Goal: Transaction & Acquisition: Purchase product/service

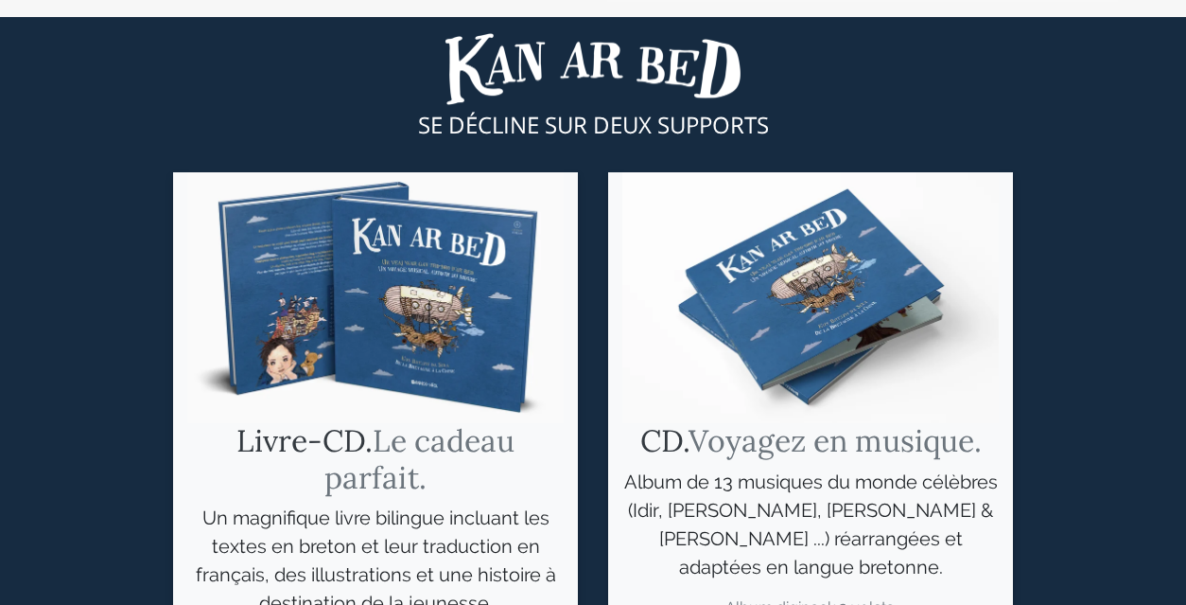
scroll to position [820, 0]
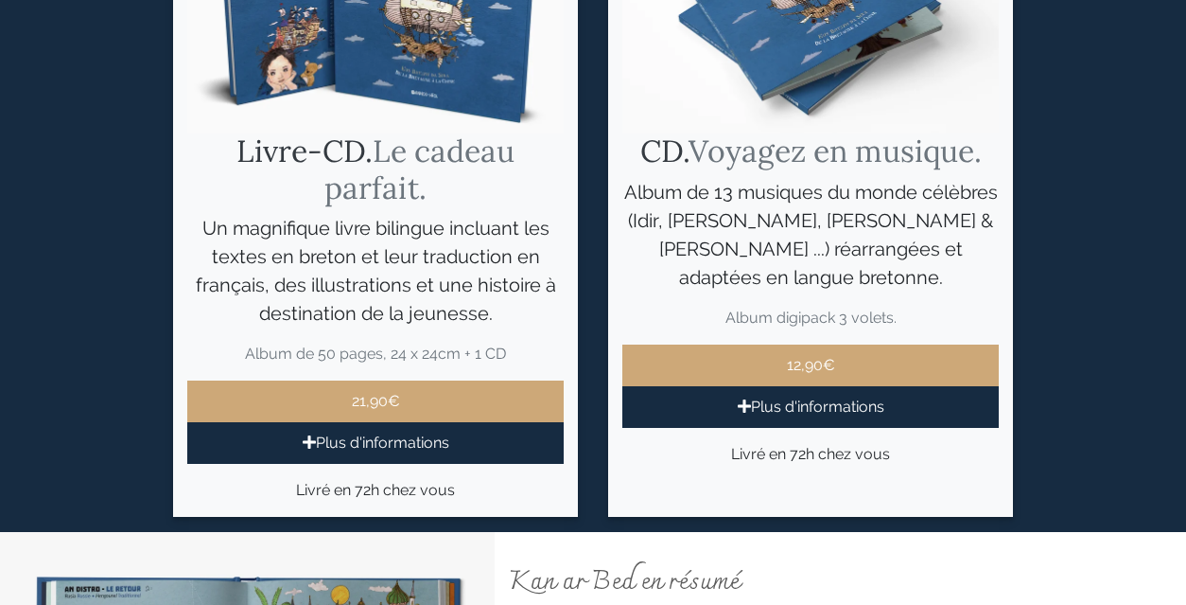
click at [837, 396] on p "Plus d'informations" at bounding box center [811, 407] width 377 height 42
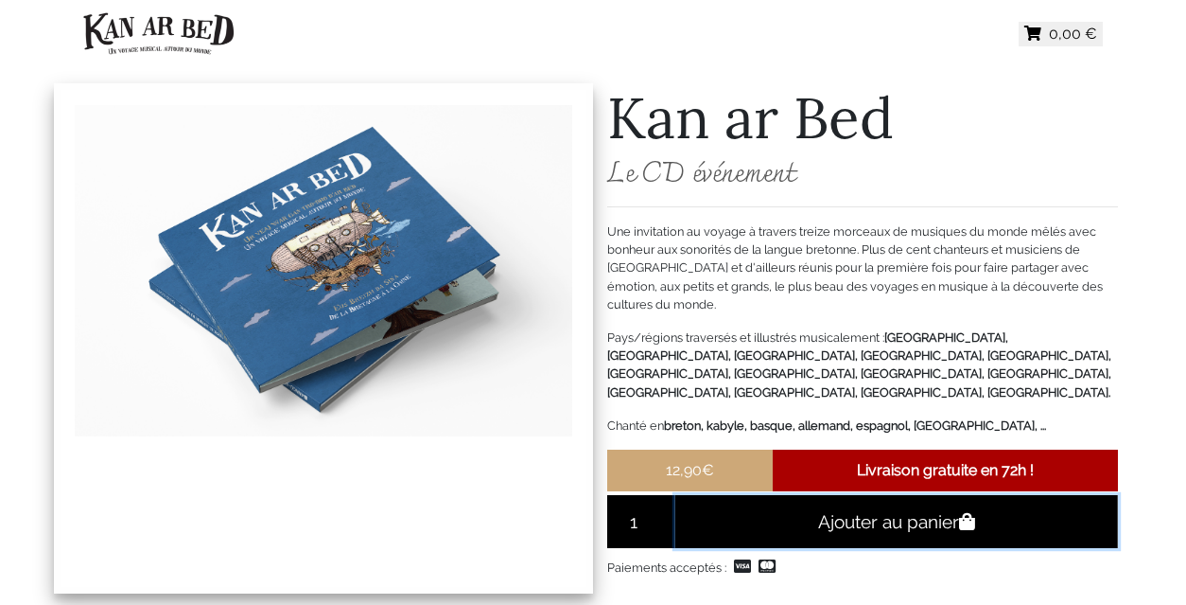
click at [918, 501] on button "Ajouter au panier" at bounding box center [897, 521] width 443 height 53
click at [865, 461] on strong "Livraison gratuite en 72h !" at bounding box center [945, 470] width 177 height 18
click at [728, 449] on p "12,90€" at bounding box center [690, 470] width 166 height 42
click at [947, 461] on strong "Livraison gratuite en 72h !" at bounding box center [945, 470] width 177 height 18
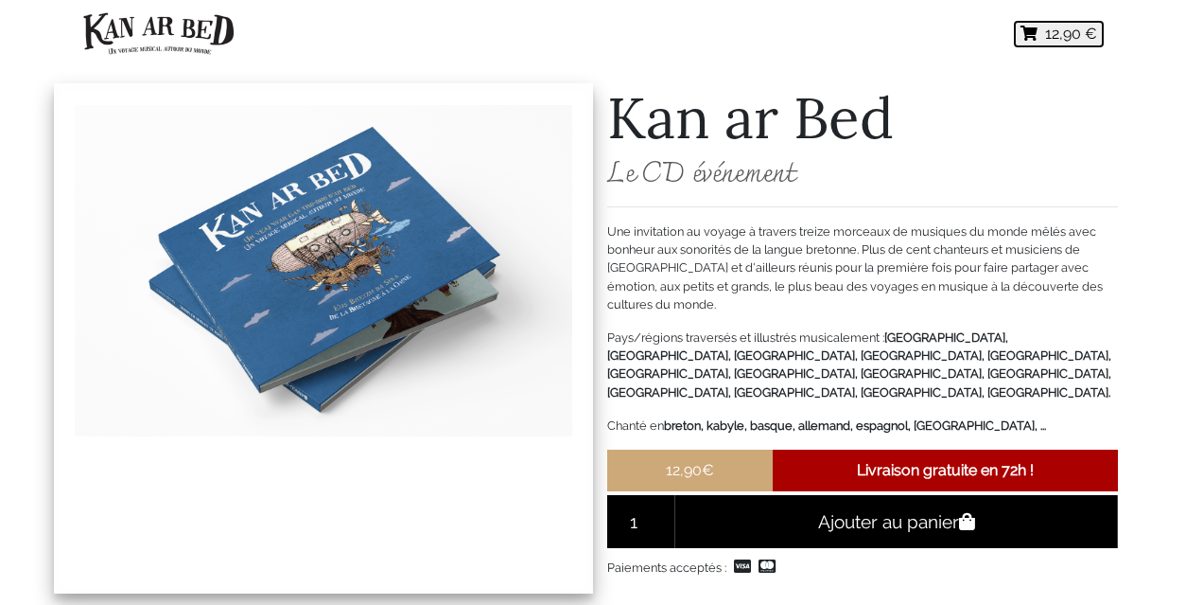
click at [1065, 36] on span "12,90 €" at bounding box center [1072, 34] width 52 height 18
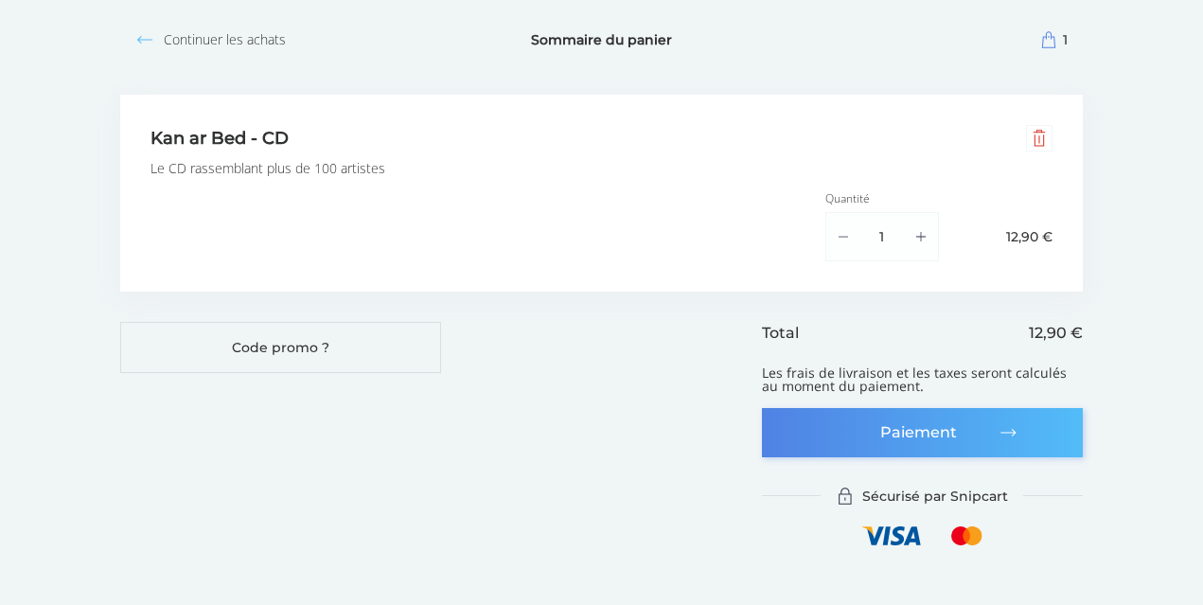
click at [904, 433] on button "Paiement" at bounding box center [922, 432] width 321 height 49
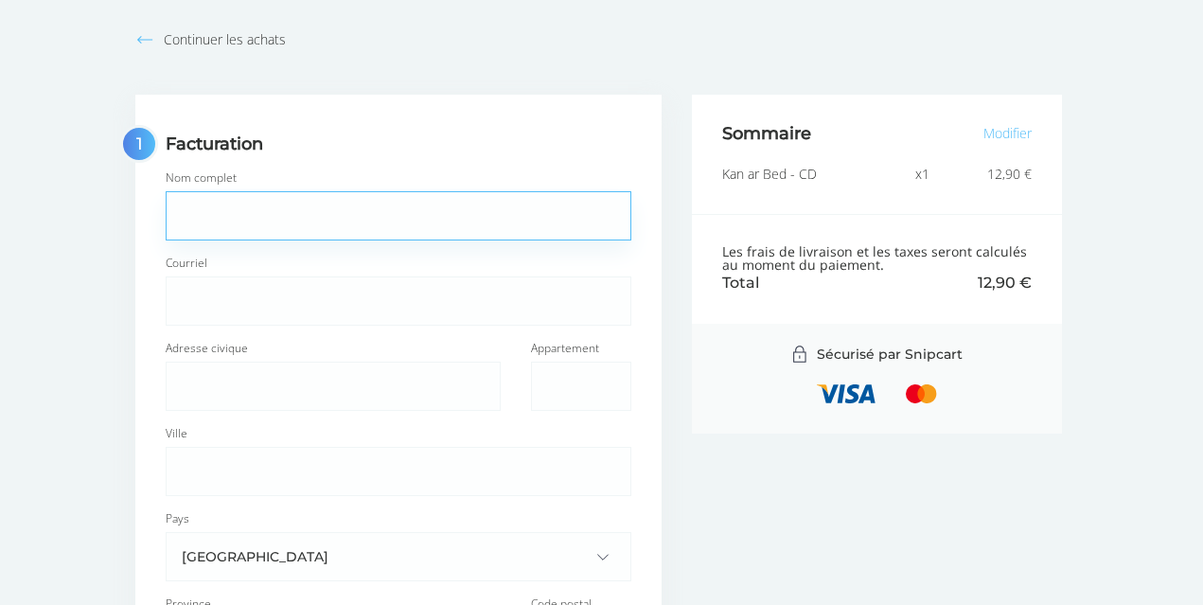
click at [201, 218] on input "Nom complet" at bounding box center [399, 215] width 464 height 47
type input "[PERSON_NAME]"
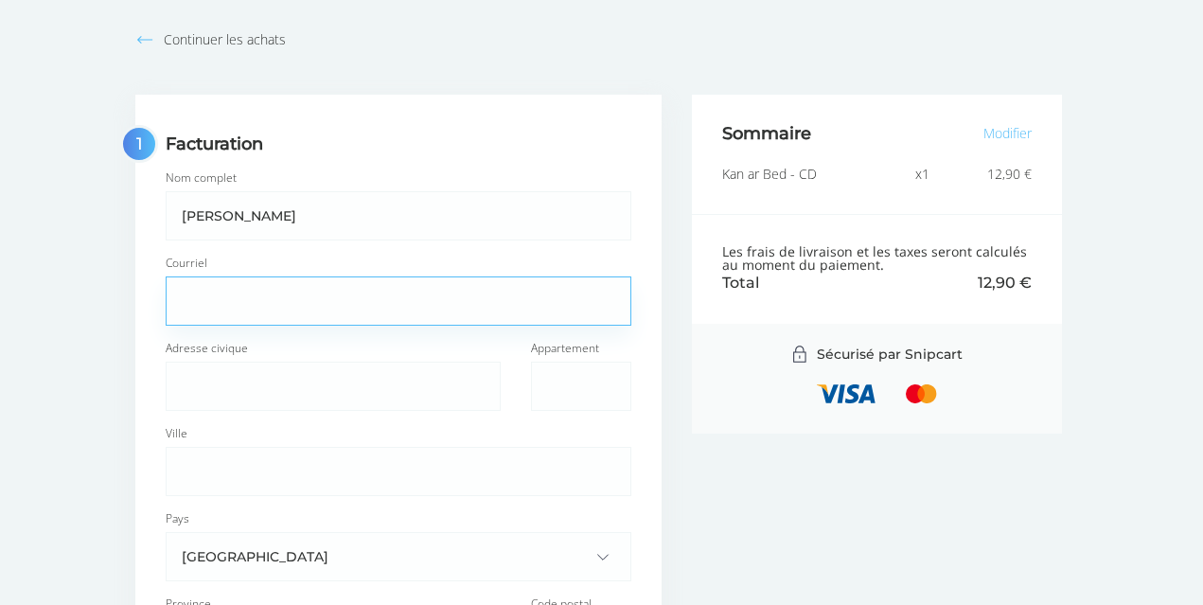
click at [244, 302] on input "Courriel" at bounding box center [399, 300] width 464 height 47
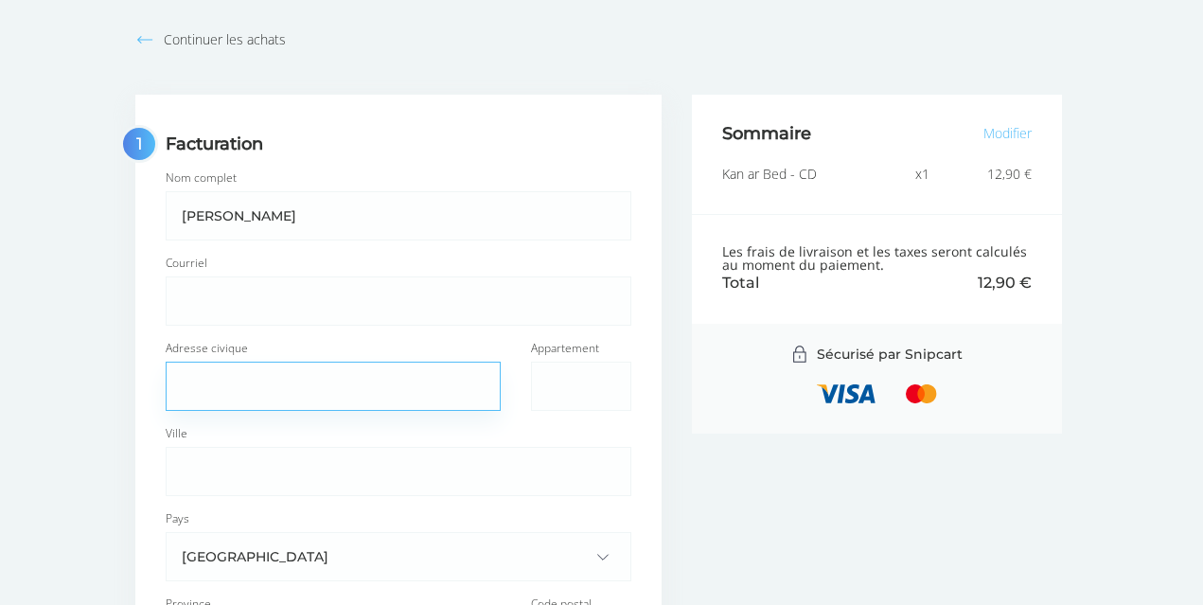
click at [199, 381] on input "Adresse civique" at bounding box center [333, 385] width 333 height 47
type input "Contrada Gazzego 8 Nesente"
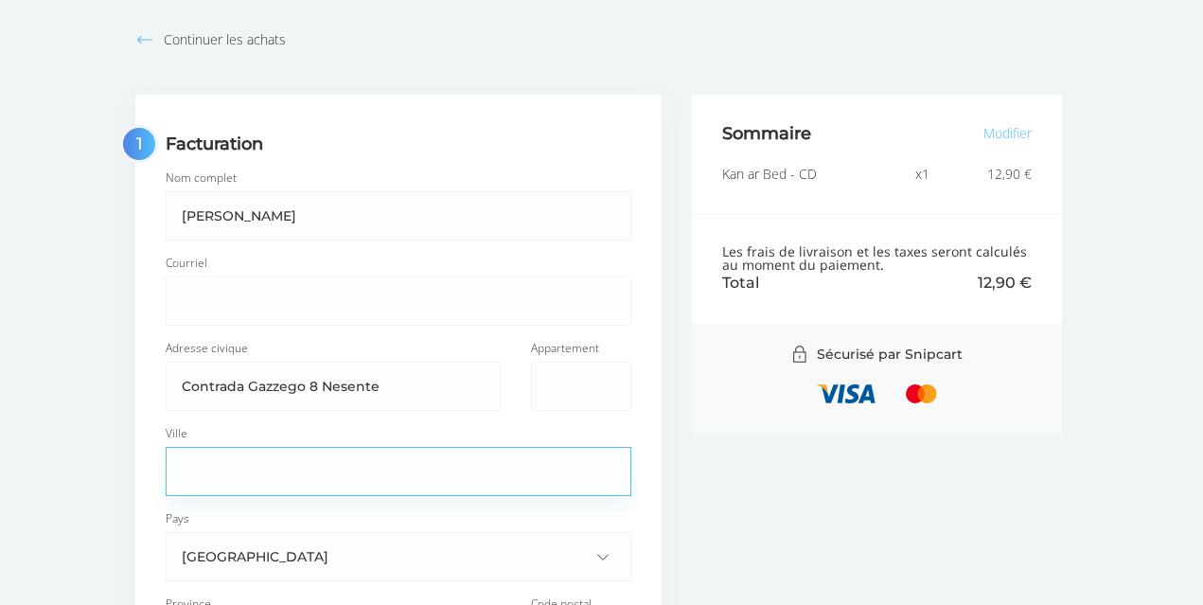
click at [212, 465] on input "Ville" at bounding box center [399, 471] width 464 height 47
type input "[GEOGRAPHIC_DATA]"
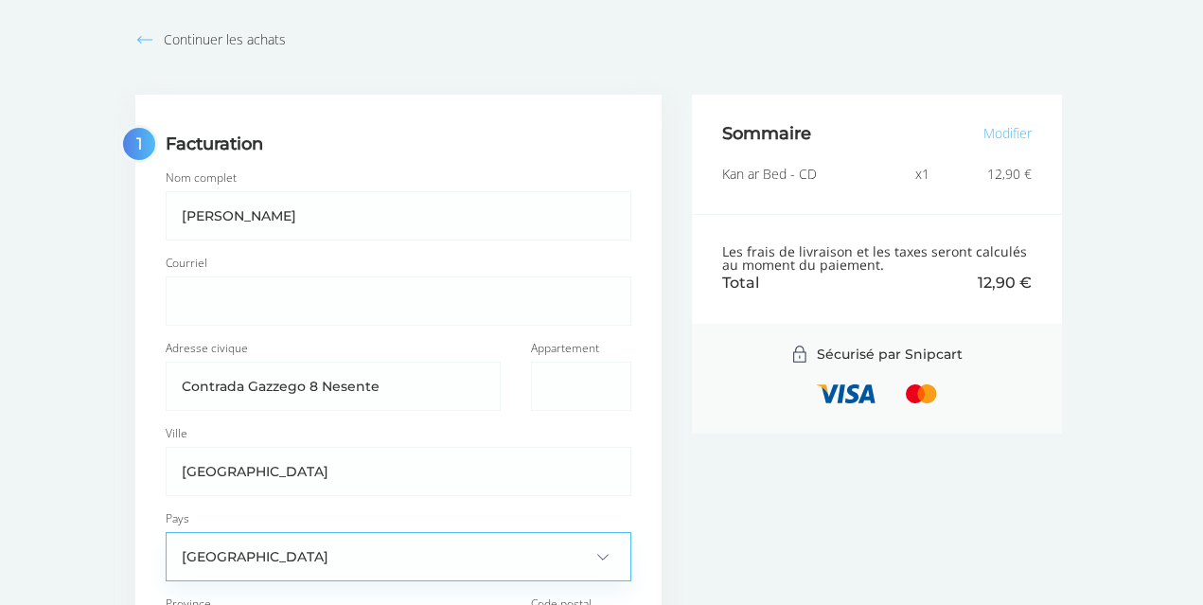
click at [589, 556] on input "[GEOGRAPHIC_DATA]" at bounding box center [398, 556] width 433 height 17
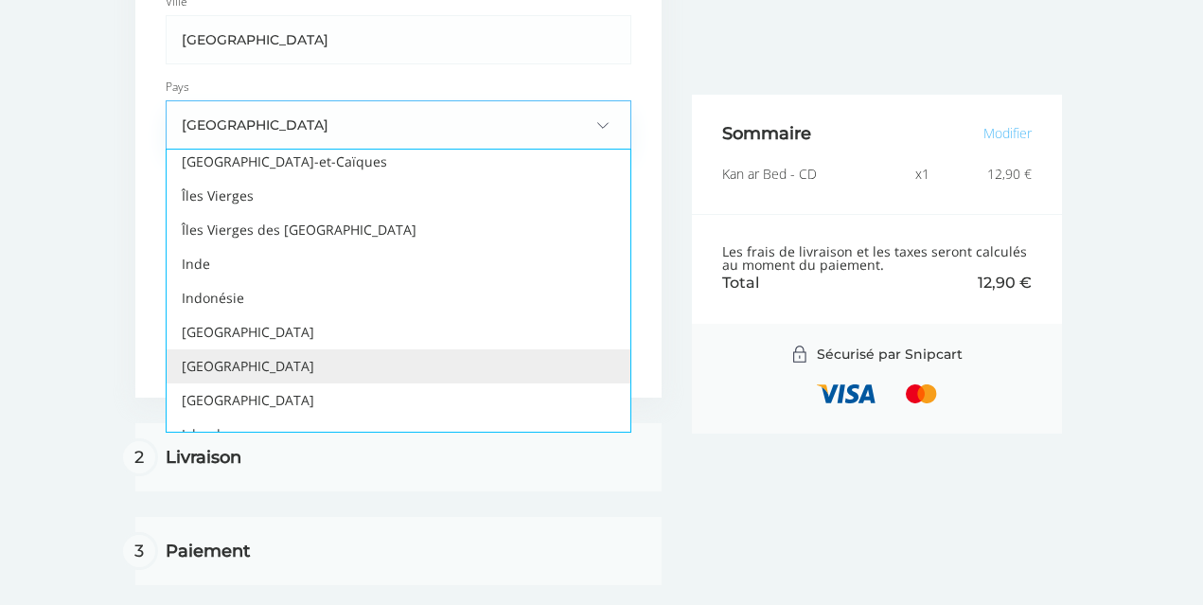
scroll to position [3816, 0]
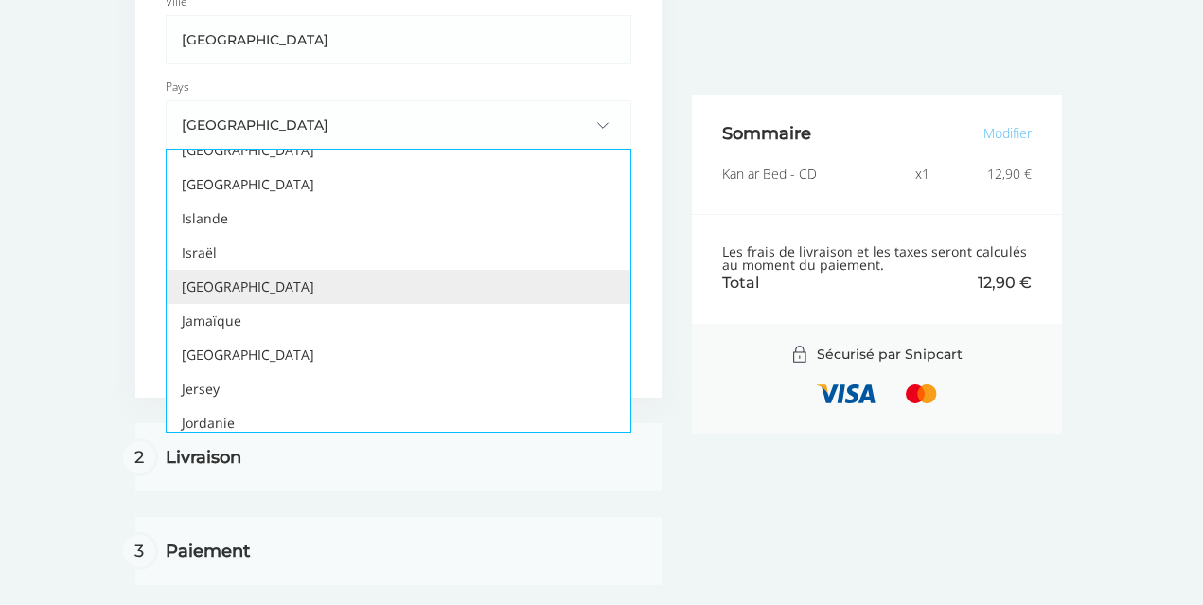
click at [217, 270] on li "[GEOGRAPHIC_DATA]" at bounding box center [399, 287] width 464 height 34
type input "[GEOGRAPHIC_DATA]"
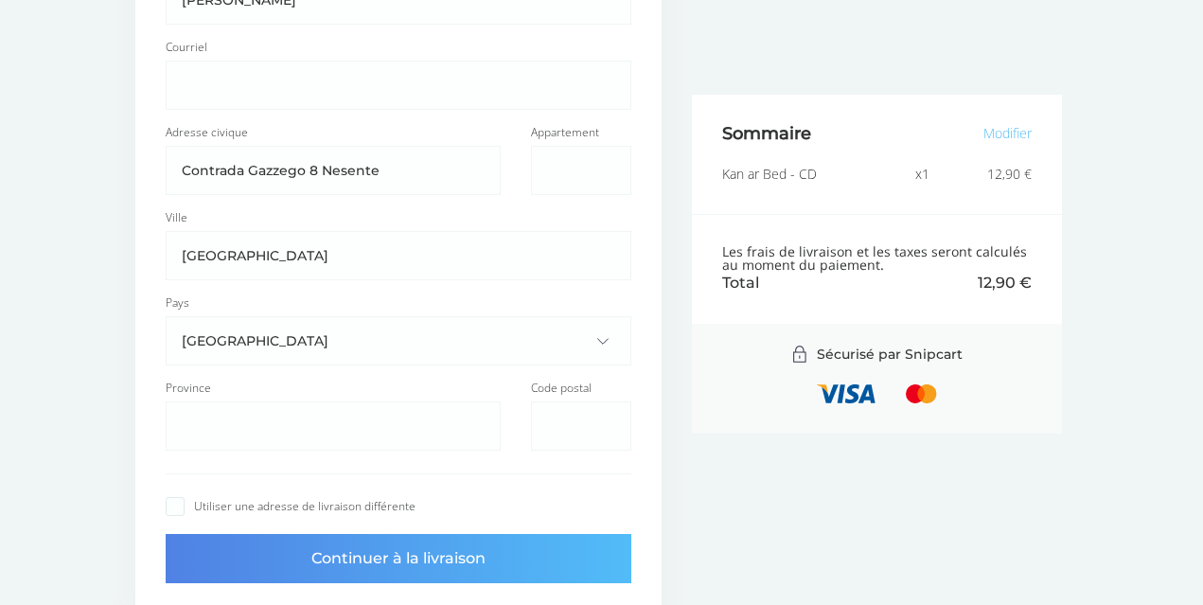
scroll to position [108, 0]
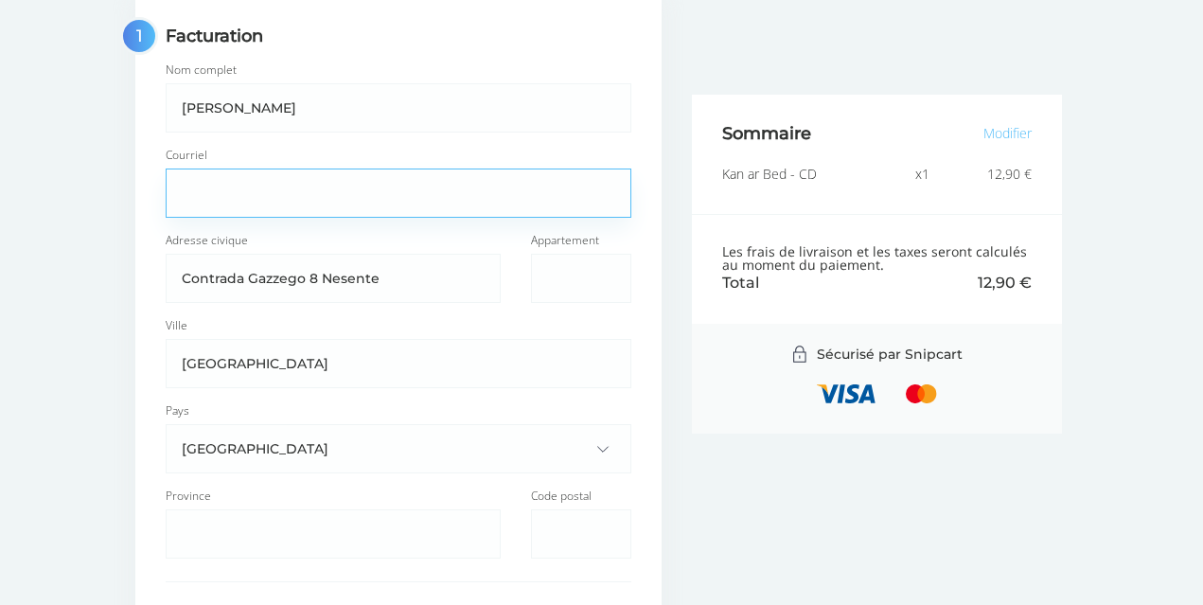
click at [227, 198] on input "Courriel" at bounding box center [399, 192] width 464 height 47
drag, startPoint x: 197, startPoint y: 192, endPoint x: 158, endPoint y: 196, distance: 39.0
click at [167, 196] on input "3" at bounding box center [399, 192] width 464 height 47
type input "[PERSON_NAME][EMAIL_ADDRESS][DOMAIN_NAME]"
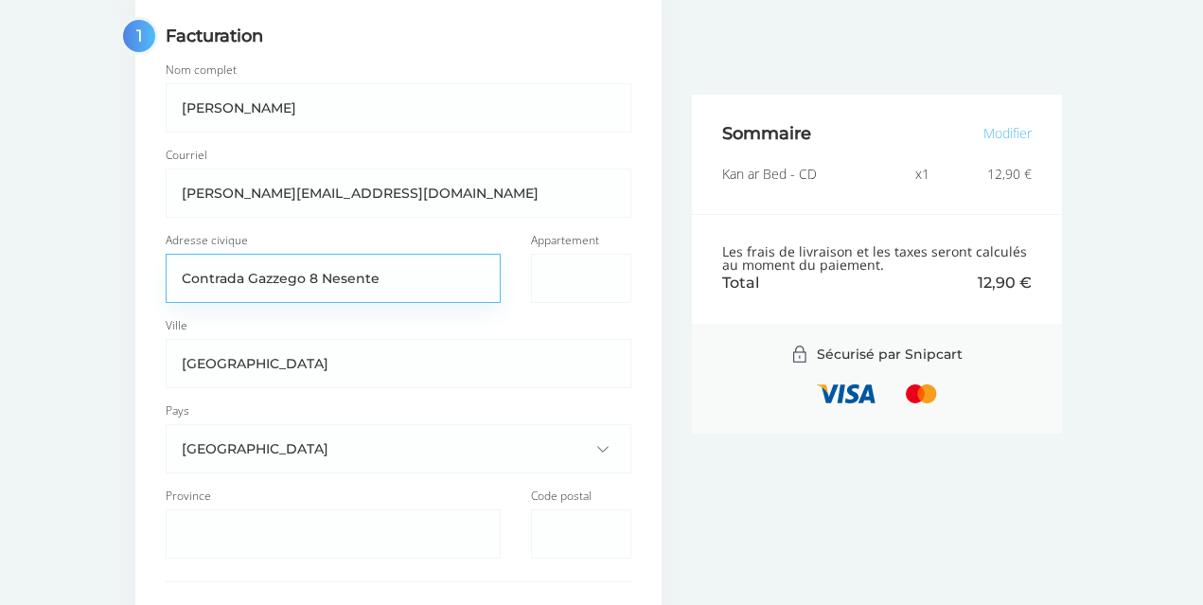
click at [320, 275] on input "Contrada Gazzego 8 Nesente" at bounding box center [333, 278] width 333 height 47
click at [392, 280] on input "Contrada Gazzego 8 Nesente" at bounding box center [333, 278] width 333 height 47
drag, startPoint x: 422, startPoint y: 276, endPoint x: 376, endPoint y: 273, distance: 46.4
click at [376, 273] on input "Contrada [STREET_ADDRESS]" at bounding box center [333, 278] width 333 height 47
type input "Contrada Gazzego 8 Nesente"
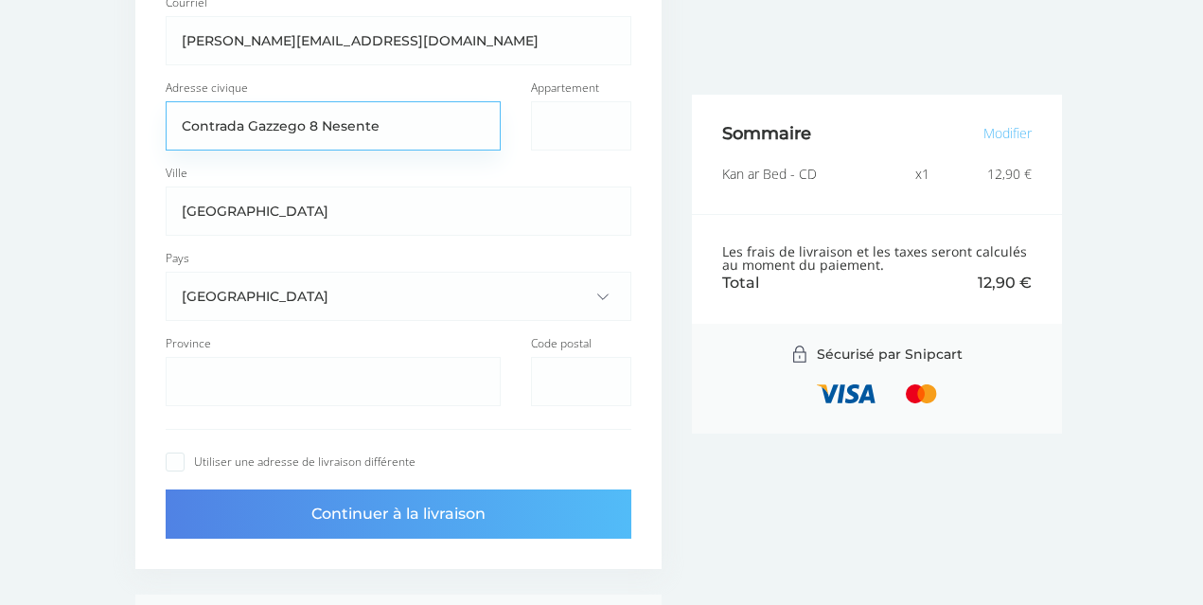
scroll to position [431, 0]
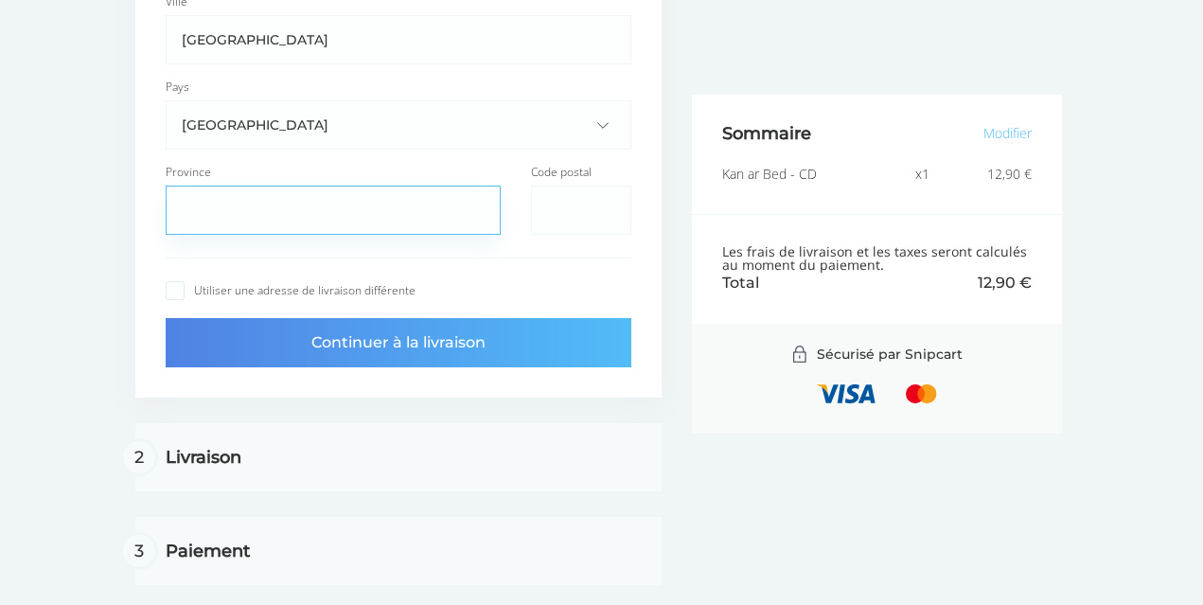
click at [186, 204] on input "Province" at bounding box center [333, 209] width 333 height 47
type input "[GEOGRAPHIC_DATA]"
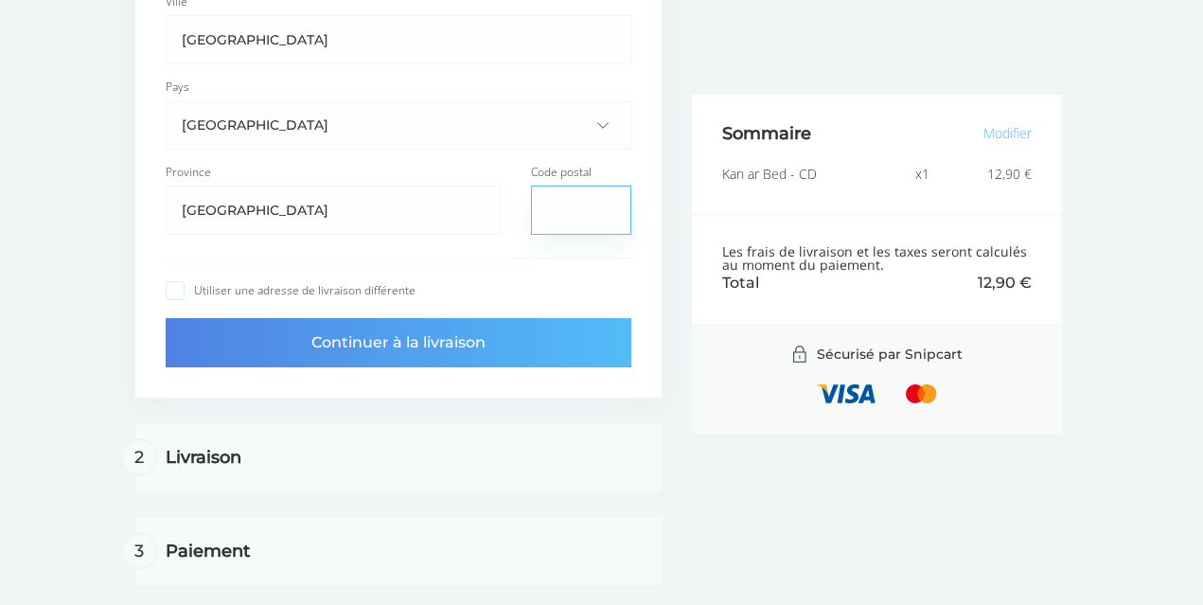
click at [551, 213] on input "Code postal" at bounding box center [581, 209] width 98 height 47
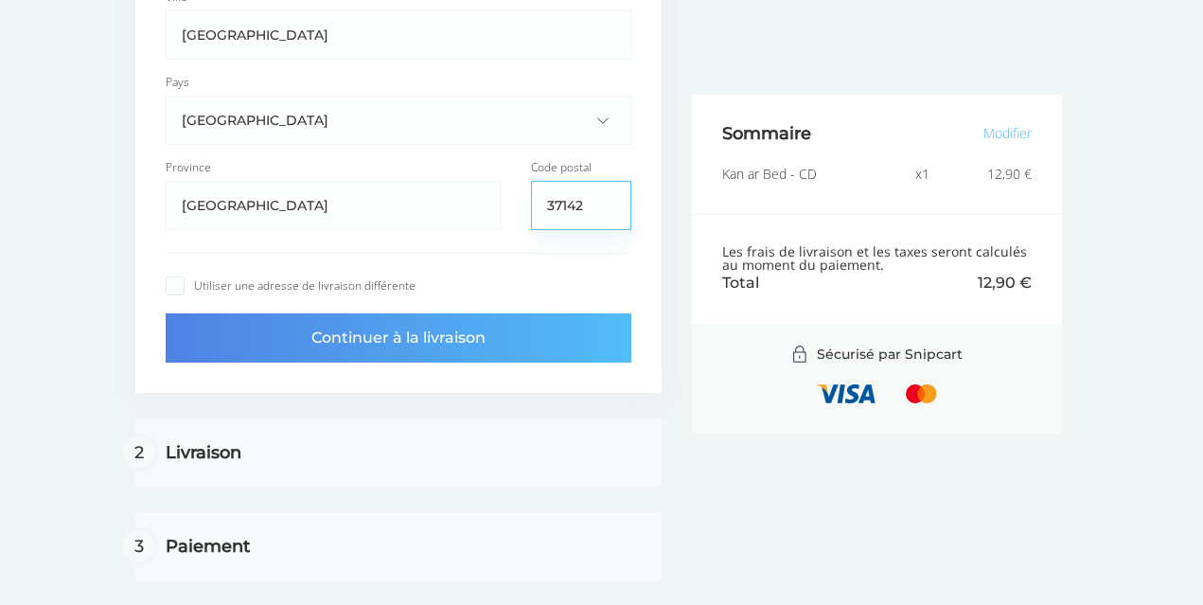
type input "37142"
click at [403, 340] on button "Continuer à la livraison" at bounding box center [399, 337] width 466 height 49
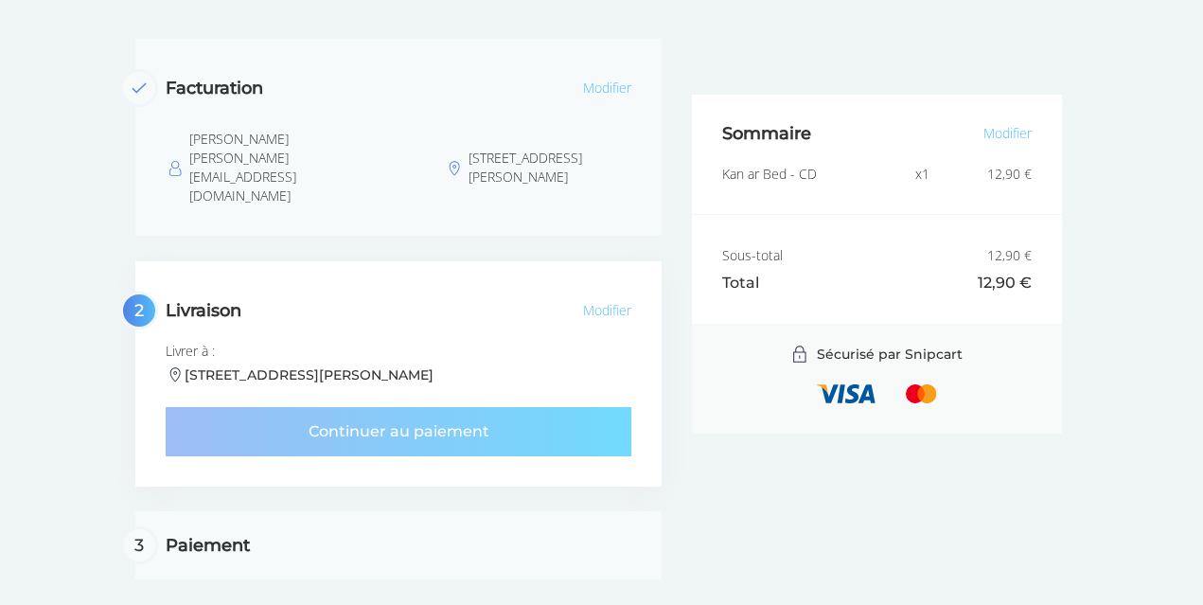
scroll to position [37, 0]
